Goal: Task Accomplishment & Management: Use online tool/utility

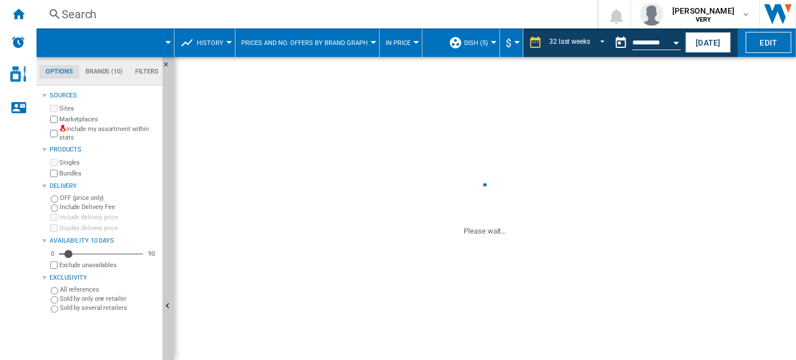
click at [354, 48] on button "Prices and No. offers by brand graph" at bounding box center [307, 43] width 132 height 29
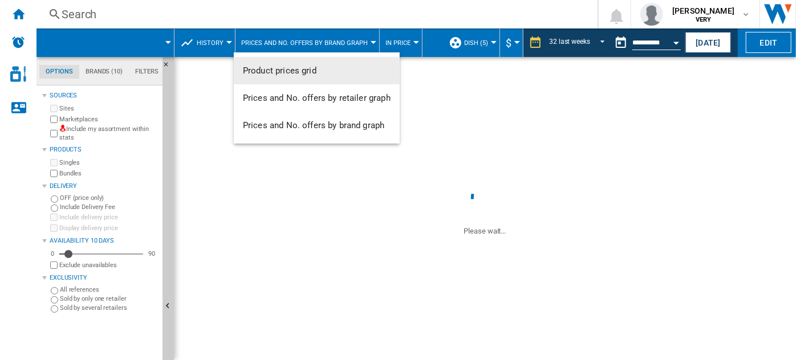
click at [354, 48] on md-backdrop at bounding box center [398, 180] width 796 height 360
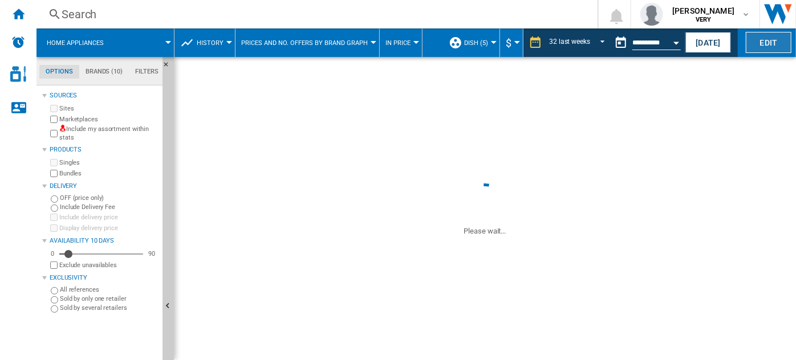
click at [751, 43] on button "Edit" at bounding box center [769, 42] width 46 height 21
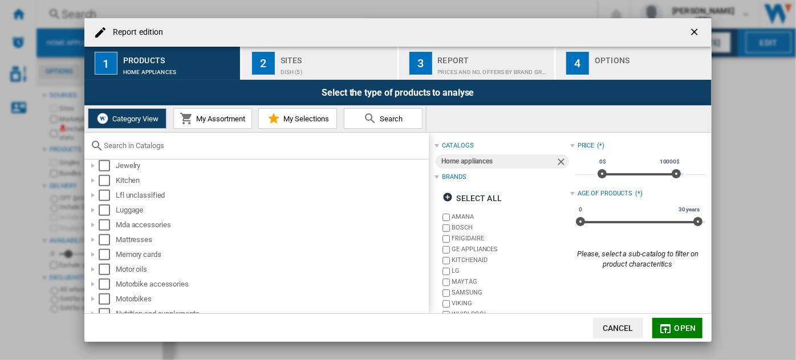
scroll to position [466, 0]
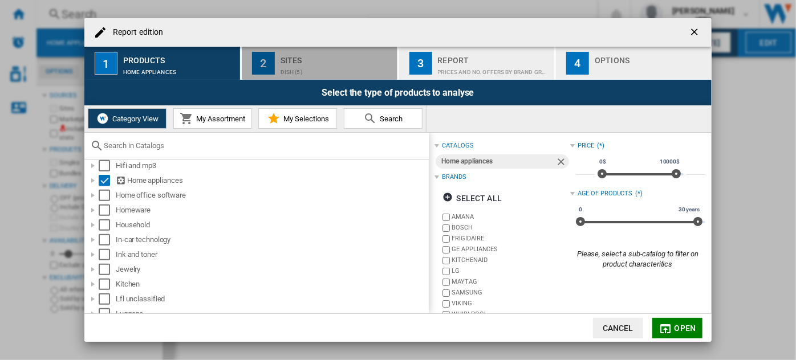
click at [309, 67] on div "dish (5)" at bounding box center [337, 69] width 112 height 12
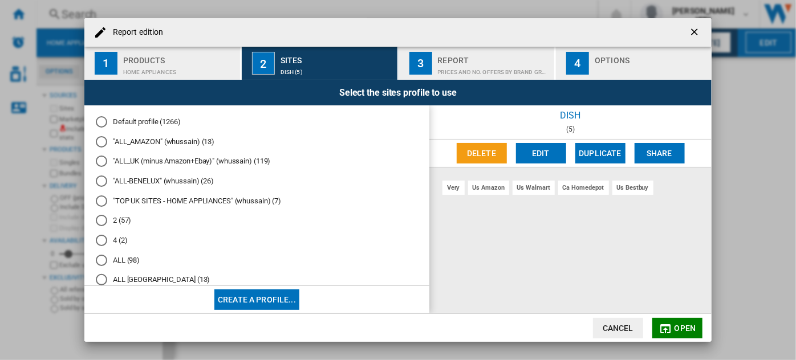
click at [550, 157] on button "Edit" at bounding box center [541, 153] width 50 height 21
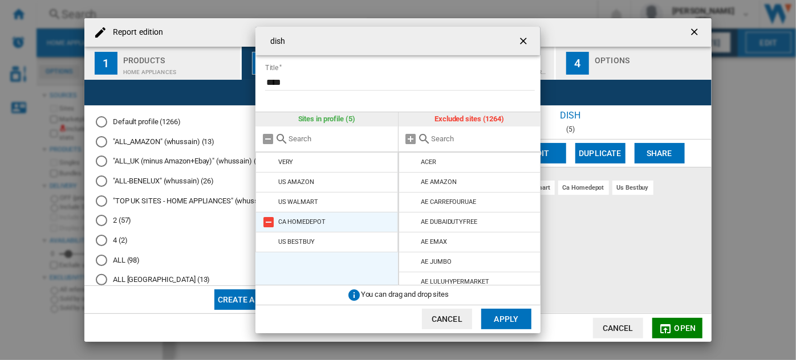
click at [270, 222] on md-icon at bounding box center [269, 223] width 14 height 14
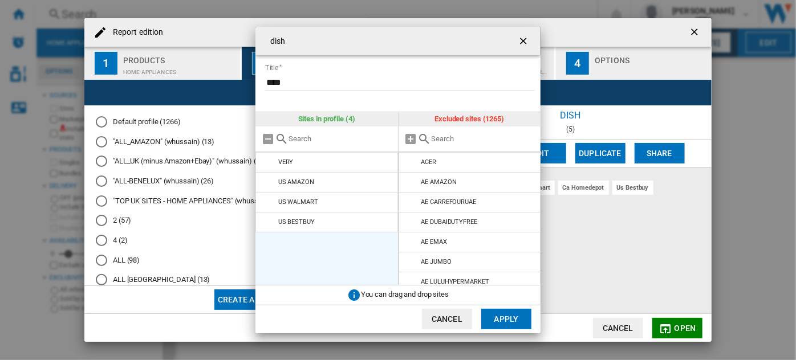
click at [503, 315] on button "Apply" at bounding box center [506, 319] width 50 height 21
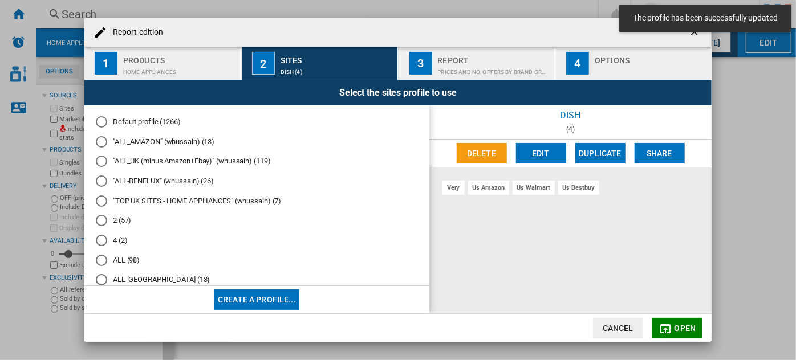
click at [670, 327] on md-icon "button" at bounding box center [666, 329] width 14 height 14
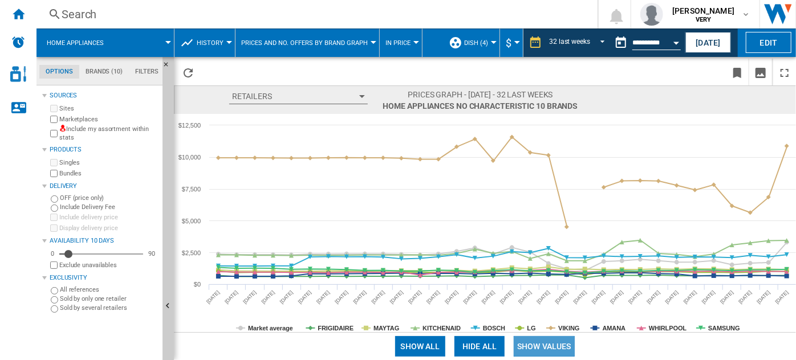
click at [544, 346] on button "Show values" at bounding box center [544, 346] width 61 height 21
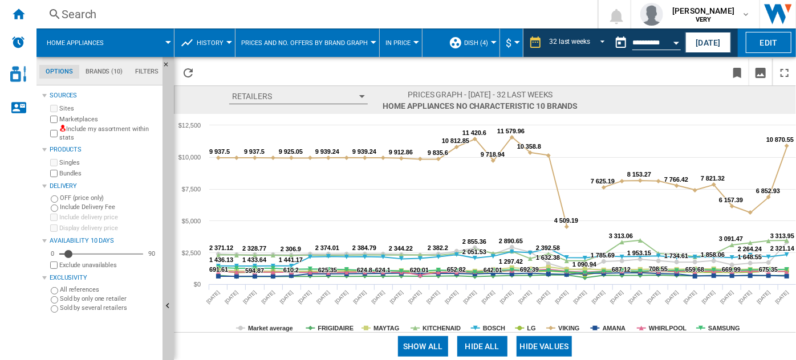
click at [493, 348] on button "Hide all" at bounding box center [482, 346] width 50 height 21
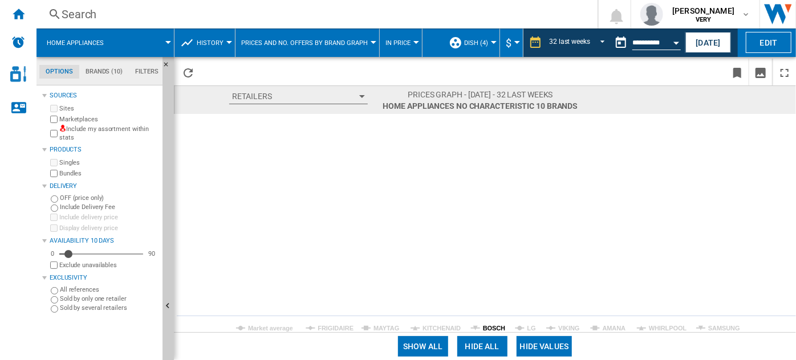
click at [489, 327] on tspan "BOSCH" at bounding box center [494, 328] width 22 height 7
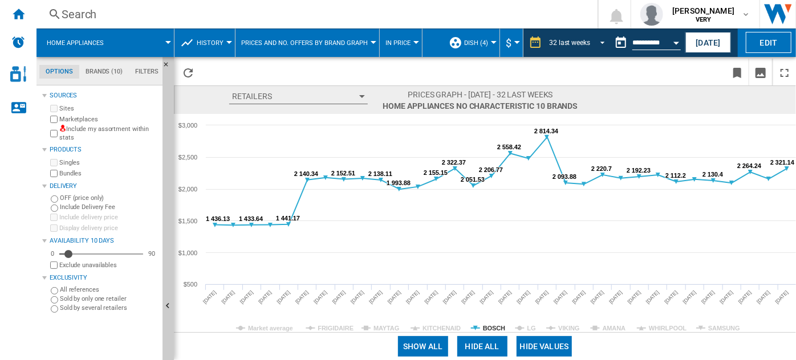
click at [602, 41] on span "REPORTS.WIZARD.STEPS.REPORT.STEPS.REPORT_OPTIONS.PERIOD: 32 last weeks" at bounding box center [599, 41] width 14 height 10
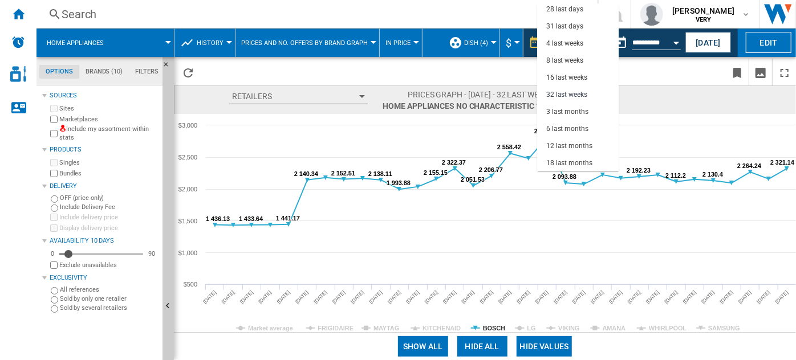
click at [661, 42] on md-backdrop at bounding box center [398, 180] width 796 height 360
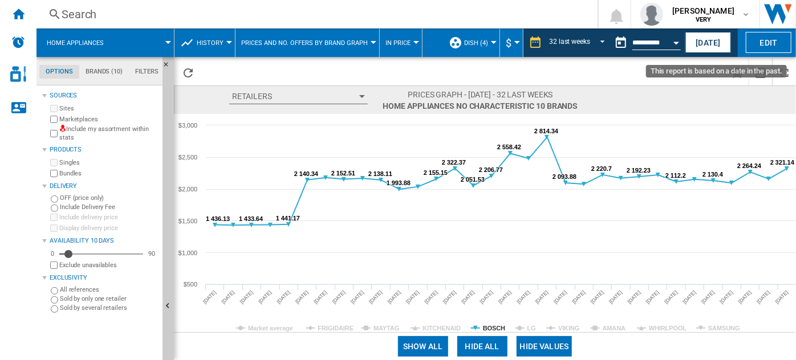
click at [672, 42] on button "Open calendar" at bounding box center [676, 41] width 21 height 21
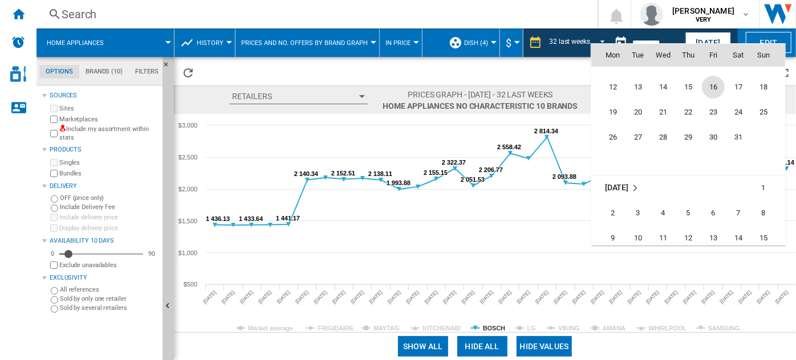
scroll to position [4826, 0]
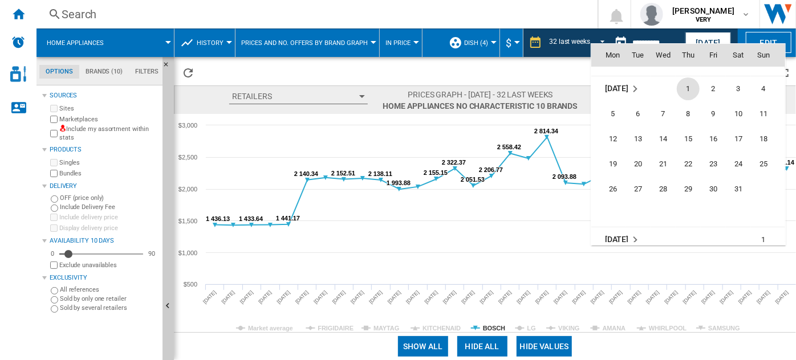
click at [689, 91] on span "1" at bounding box center [688, 89] width 23 height 23
type input "**********"
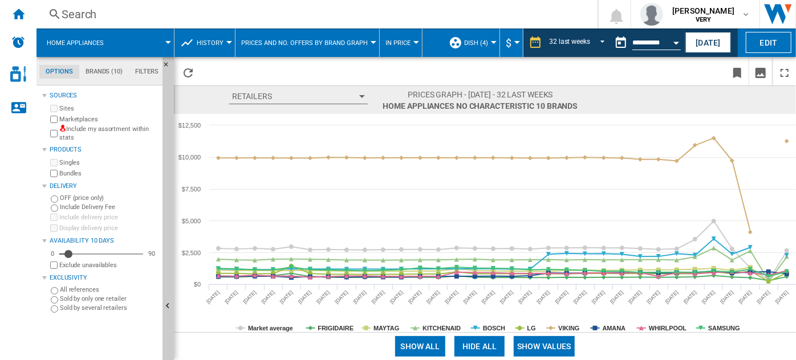
click at [547, 351] on button "Show values" at bounding box center [544, 346] width 61 height 21
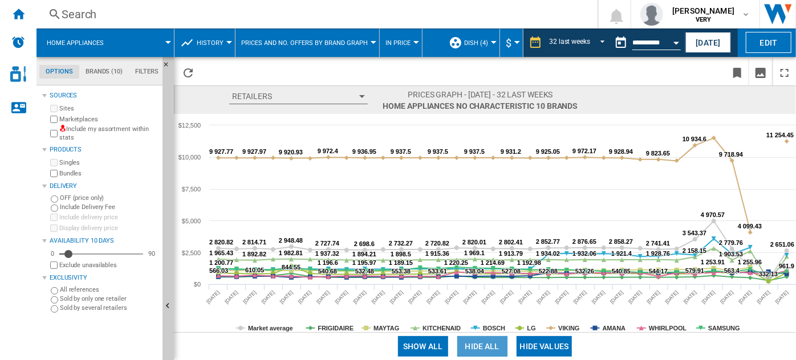
click at [488, 344] on button "Hide all" at bounding box center [482, 346] width 50 height 21
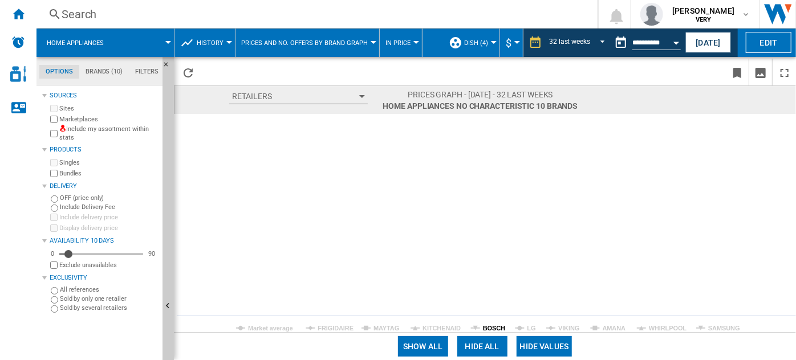
click at [497, 326] on tspan "BOSCH" at bounding box center [494, 328] width 22 height 7
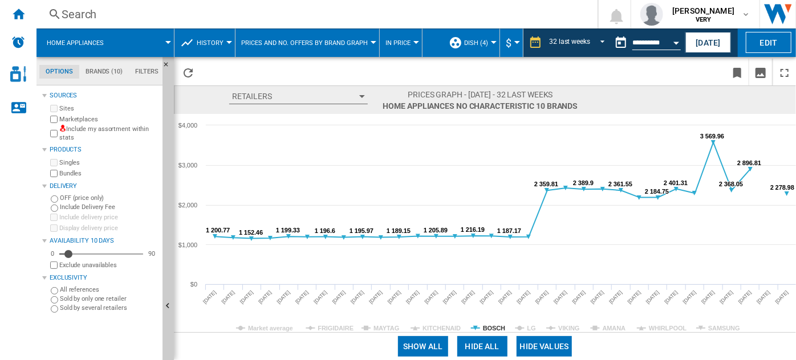
click at [401, 42] on span "In price" at bounding box center [397, 42] width 25 height 7
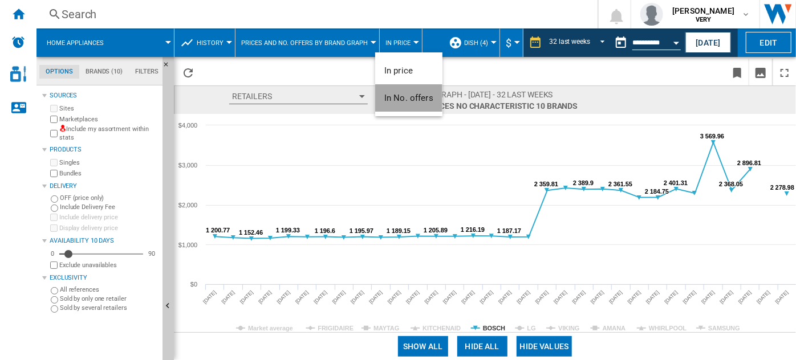
click at [401, 91] on button "In No. offers" at bounding box center [408, 97] width 67 height 27
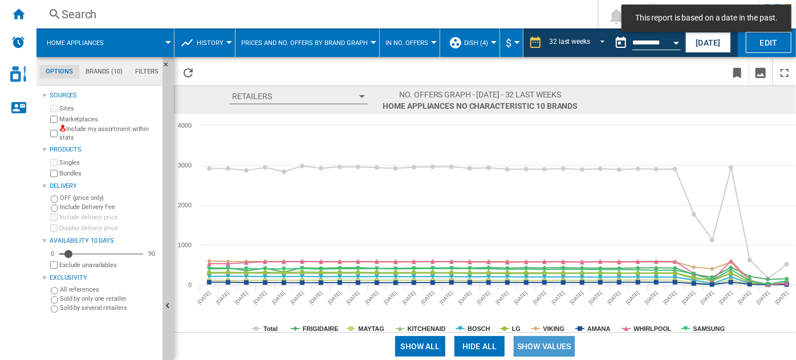
click at [536, 351] on button "Show values" at bounding box center [544, 346] width 61 height 21
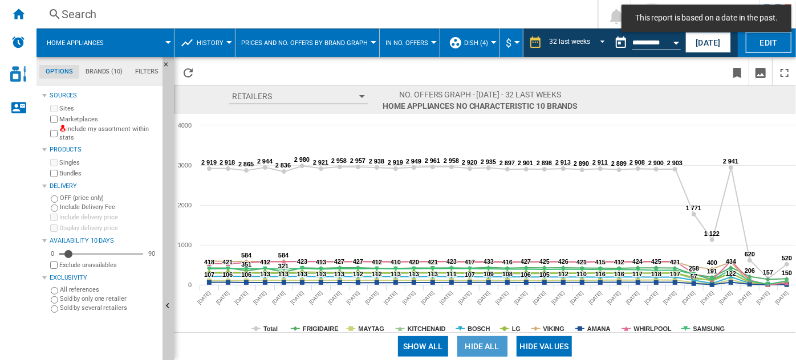
click at [488, 343] on button "Hide all" at bounding box center [482, 346] width 50 height 21
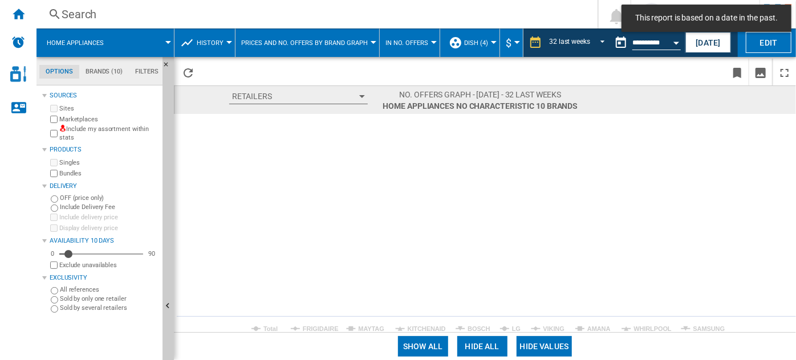
click at [481, 327] on icon "Created with Highcharts 5.0.14 Total FRIGIDAIRE MAYTAG KITCHENAID BOSCH LG VIKI…" at bounding box center [485, 223] width 623 height 218
click at [481, 327] on tspan "BOSCH" at bounding box center [479, 329] width 22 height 7
